Goal: Information Seeking & Learning: Check status

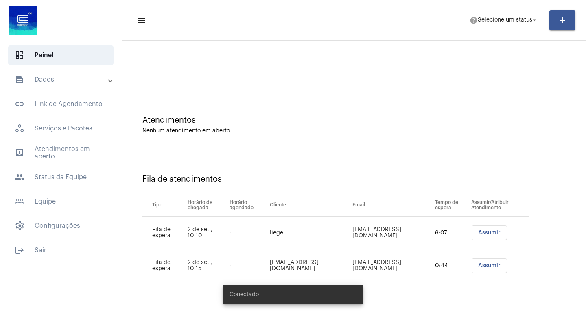
click at [49, 85] on mat-expansion-panel-header "text_snippet_outlined Dados" at bounding box center [63, 80] width 117 height 20
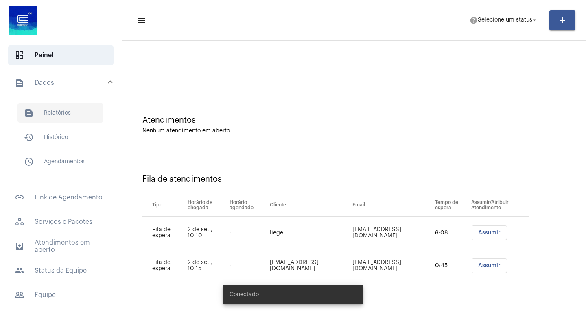
click at [69, 107] on span "text_snippet_outlined Relatórios" at bounding box center [60, 113] width 86 height 20
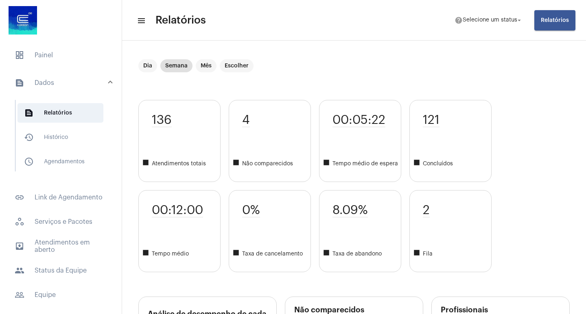
click at [331, 74] on div "Dia Semana Mês Escolher" at bounding box center [353, 79] width 431 height 41
click at [308, 87] on div "Dia Semana Mês Escolher" at bounding box center [353, 79] width 431 height 41
click at [282, 82] on div "Dia Semana Mês Escolher" at bounding box center [353, 79] width 431 height 41
click at [152, 65] on mat-chip "Dia" at bounding box center [147, 65] width 19 height 13
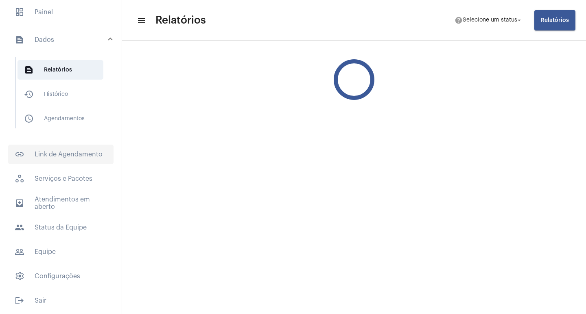
scroll to position [44, 0]
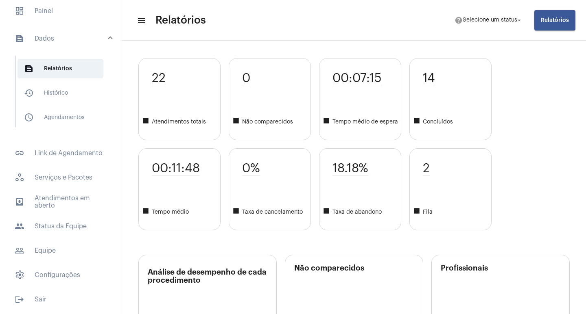
scroll to position [0, 0]
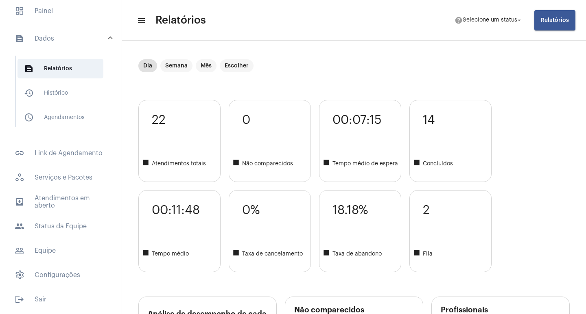
click at [282, 96] on div "Dia Semana Mês Escolher" at bounding box center [353, 79] width 431 height 41
click at [315, 92] on div "Dia Semana Mês Escolher" at bounding box center [353, 79] width 431 height 41
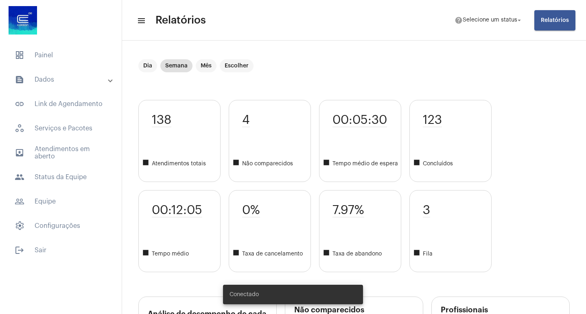
click at [298, 85] on div "Dia Semana Mês Escolher" at bounding box center [353, 79] width 431 height 41
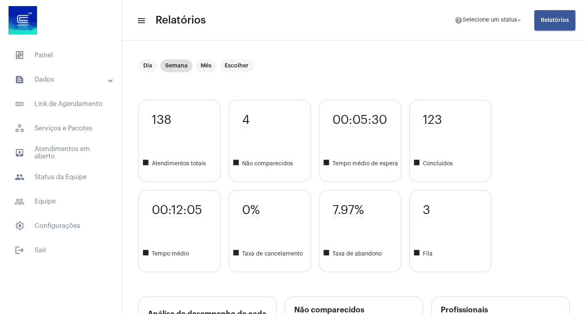
click at [267, 88] on div "Dia Semana Mês Escolher" at bounding box center [353, 79] width 431 height 41
